Goal: Transaction & Acquisition: Book appointment/travel/reservation

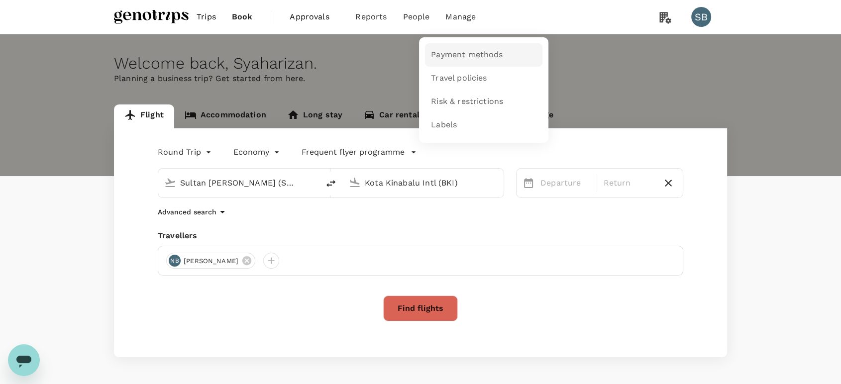
click at [456, 56] on span "Payment methods" at bounding box center [467, 54] width 72 height 11
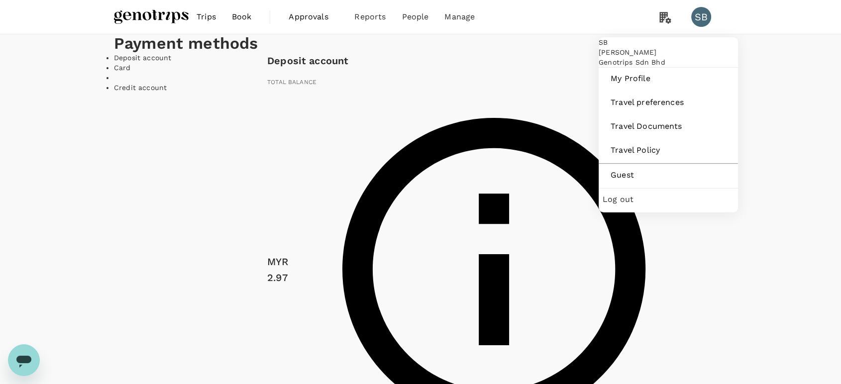
click at [658, 206] on span "Log out" at bounding box center [668, 200] width 131 height 12
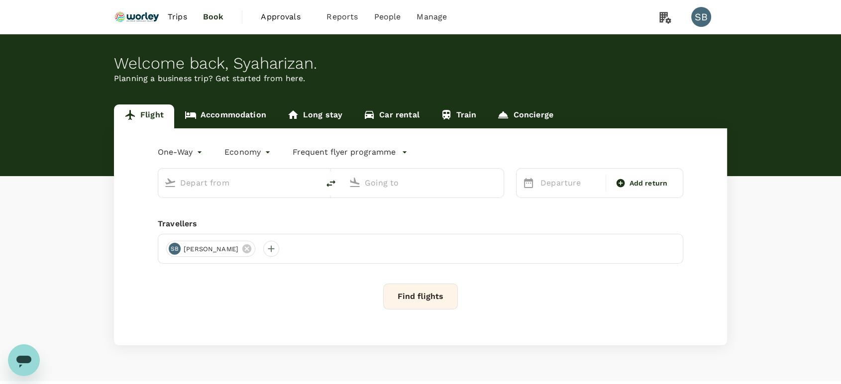
type input "roundtrip"
type input "Miri Intl (MYY)"
type input "Kuala Lumpur Intl ([GEOGRAPHIC_DATA])"
